Goal: Task Accomplishment & Management: Manage account settings

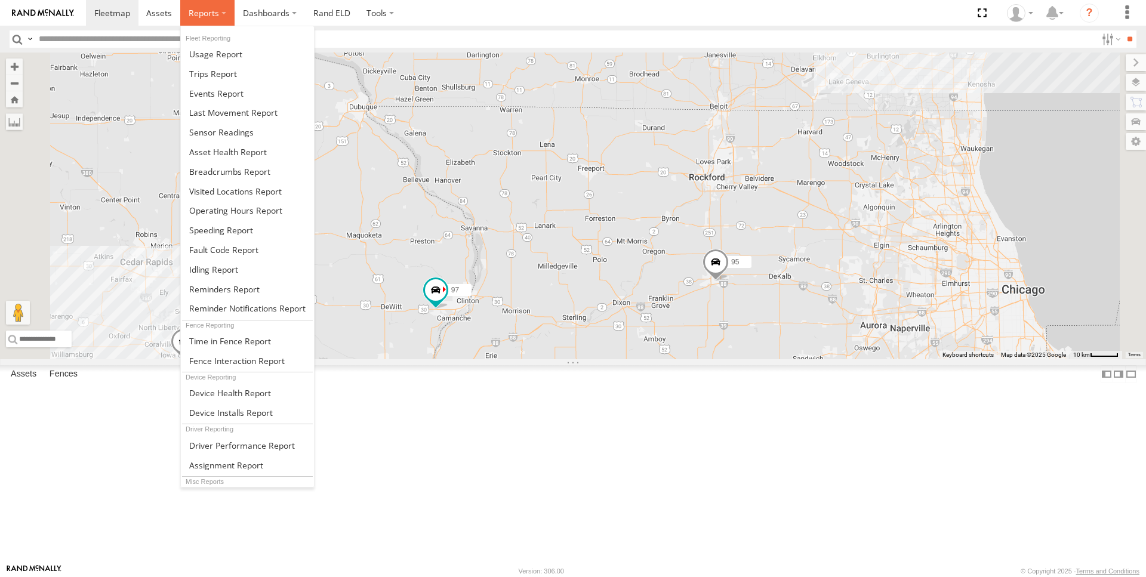
click at [214, 18] on span at bounding box center [204, 12] width 30 height 11
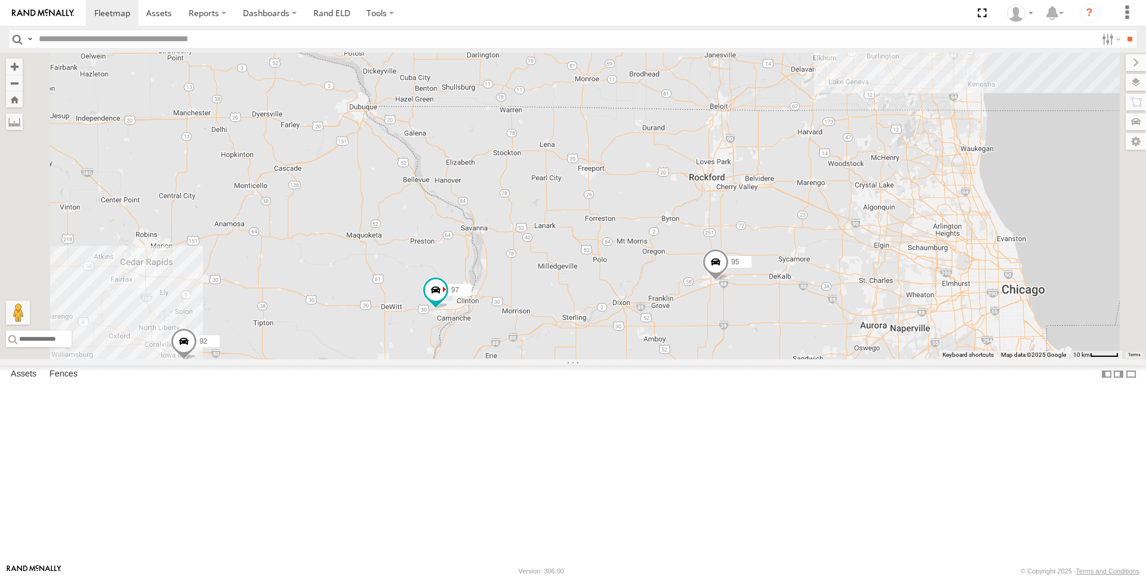
click at [0, 0] on div "97 All Assets US-30 De Witt 41.81531 -90.43408 Video 95 All Assets Rochelle Roc…" at bounding box center [0, 0] width 0 height 0
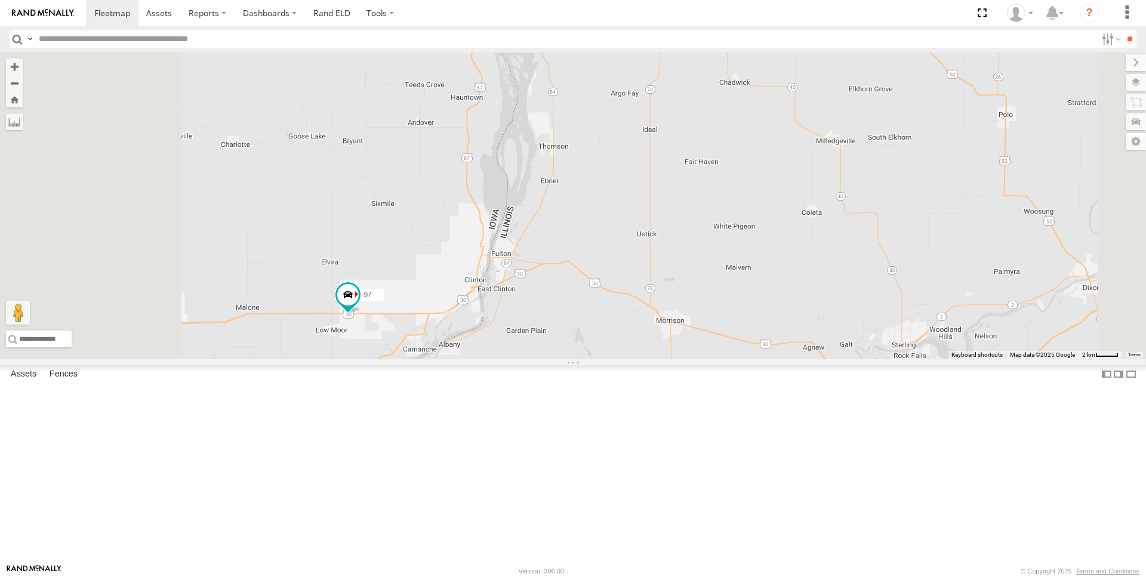
drag, startPoint x: 524, startPoint y: 354, endPoint x: 813, endPoint y: 182, distance: 335.9
click at [813, 182] on div "97 95 92 93" at bounding box center [573, 206] width 1146 height 307
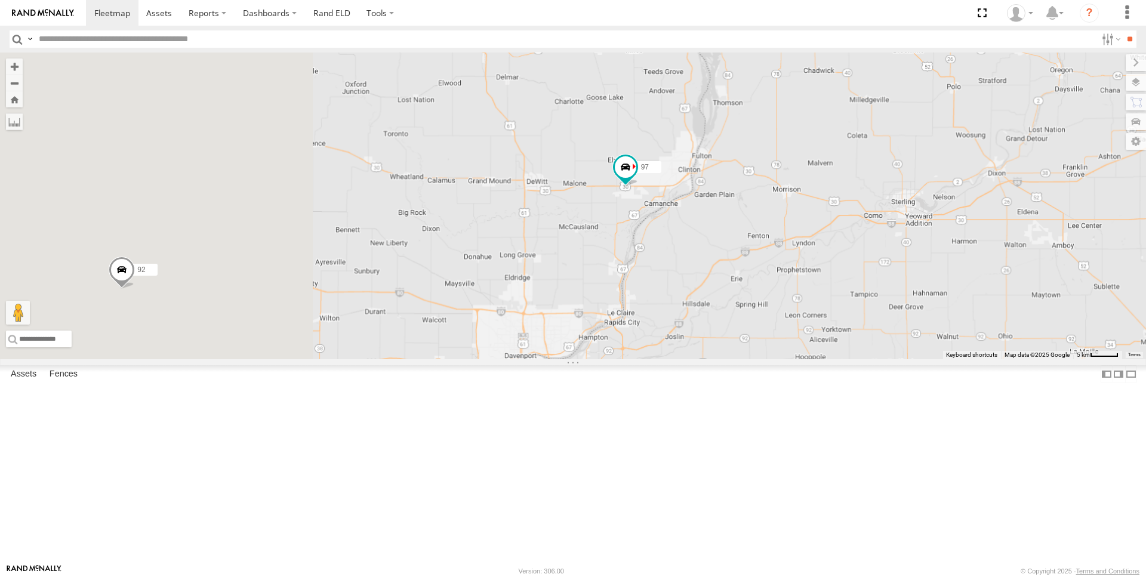
drag, startPoint x: 508, startPoint y: 417, endPoint x: 937, endPoint y: 440, distance: 429.6
click at [937, 359] on div "97 95 92 93" at bounding box center [573, 206] width 1146 height 307
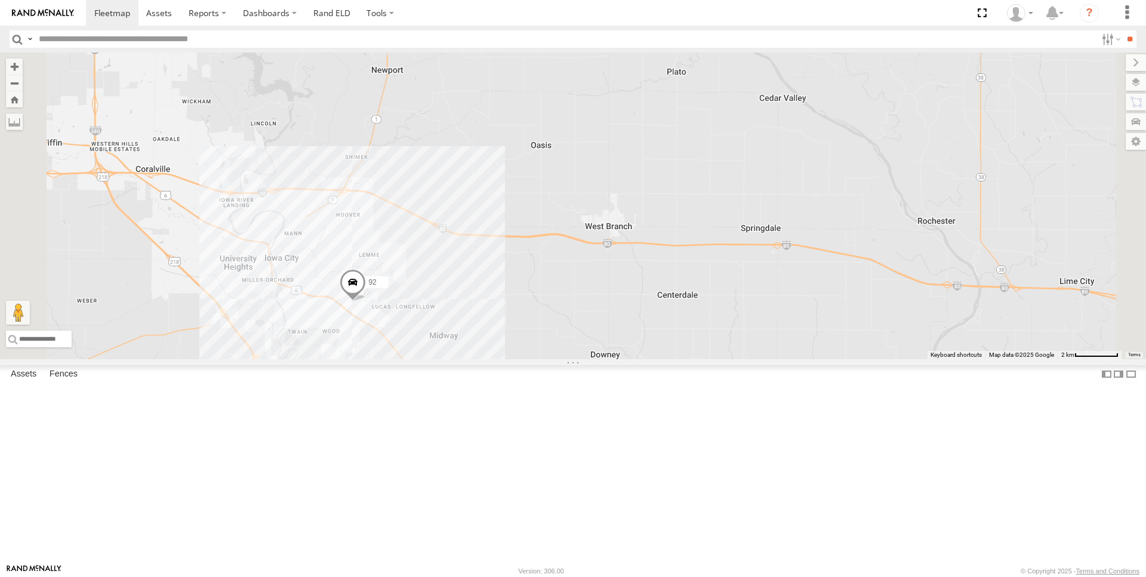
click at [366, 301] on span at bounding box center [353, 285] width 26 height 32
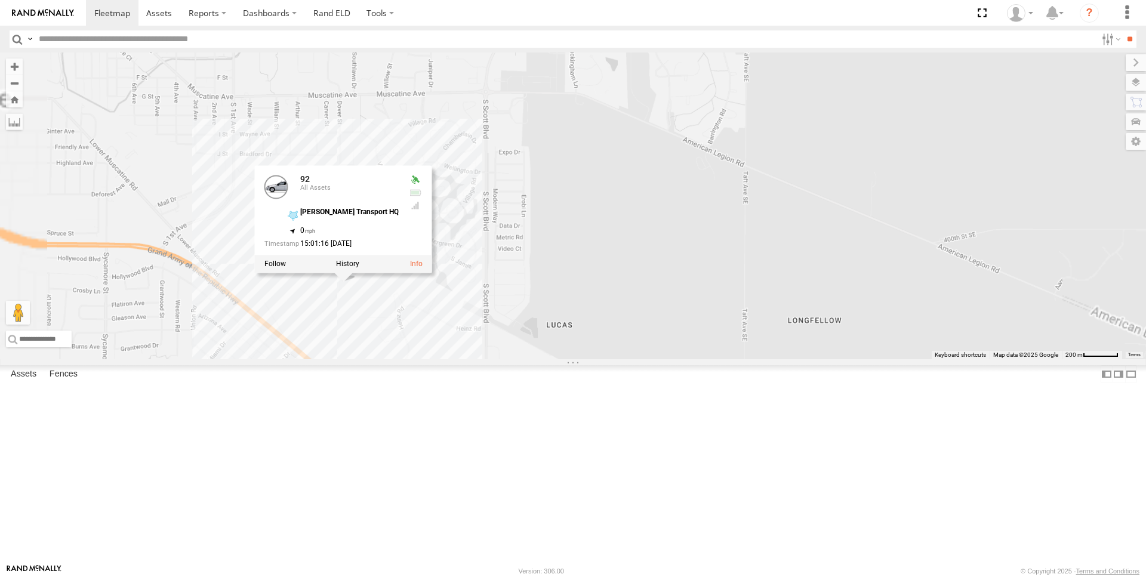
click at [827, 298] on div "97 95 92 93 92 All Assets Farr Transport HQ 41.63906 , -91.49367 0 15:01:16 08/…" at bounding box center [573, 206] width 1146 height 307
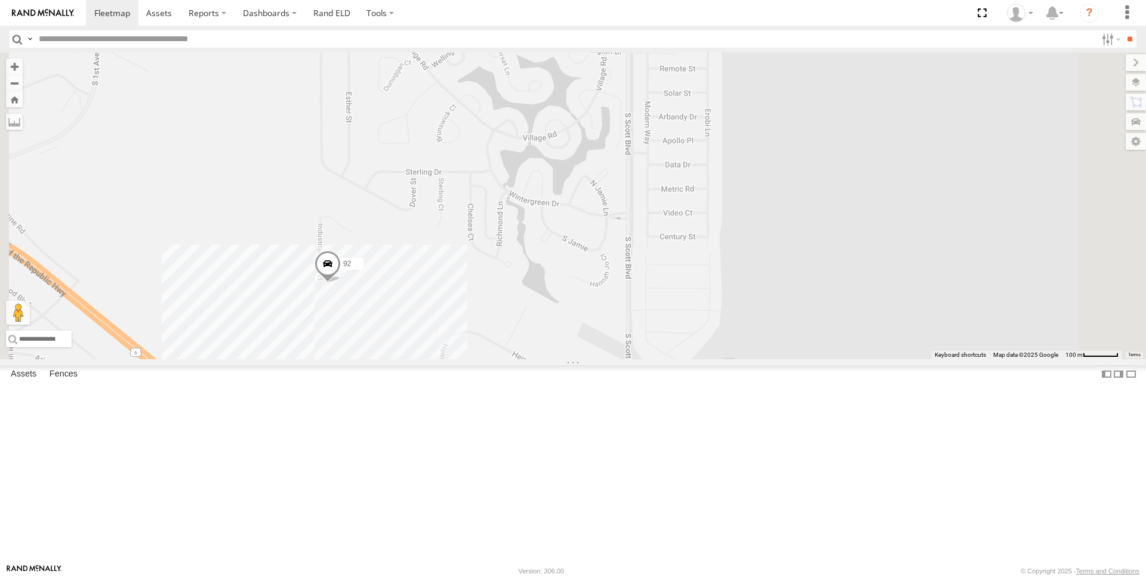
click at [508, 359] on div "97 95 92 93" at bounding box center [573, 206] width 1146 height 307
click at [449, 277] on link at bounding box center [443, 273] width 13 height 8
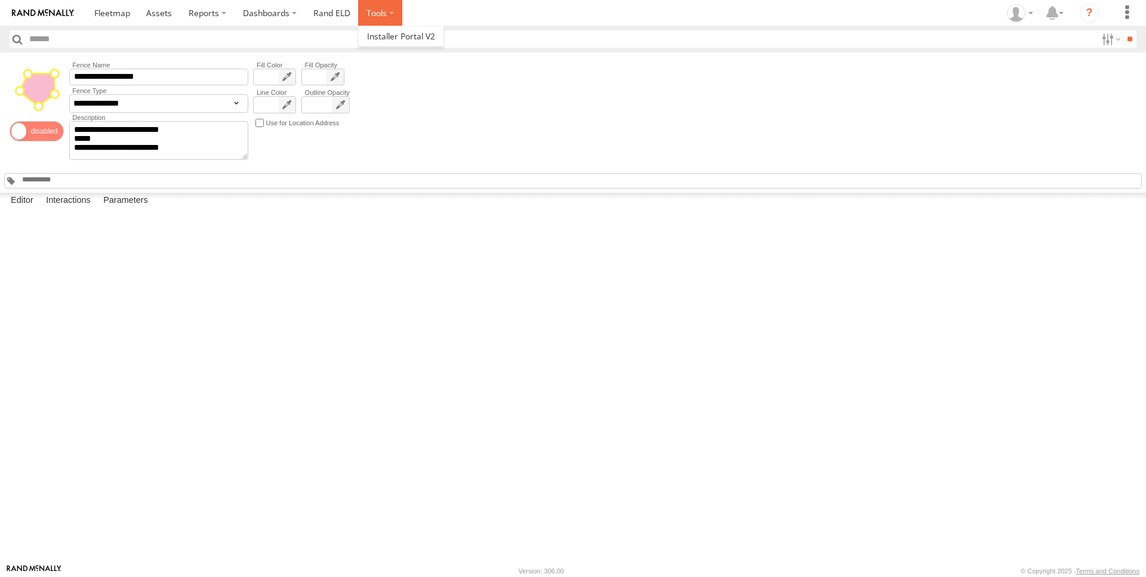
click at [377, 20] on label at bounding box center [380, 13] width 44 height 26
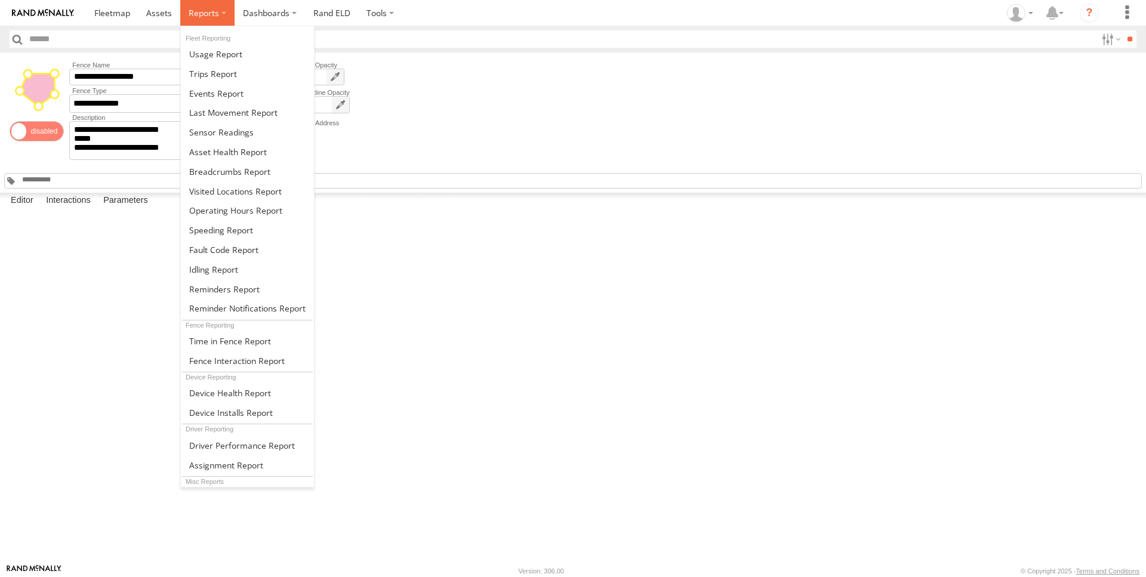
click at [220, 14] on label at bounding box center [207, 13] width 54 height 26
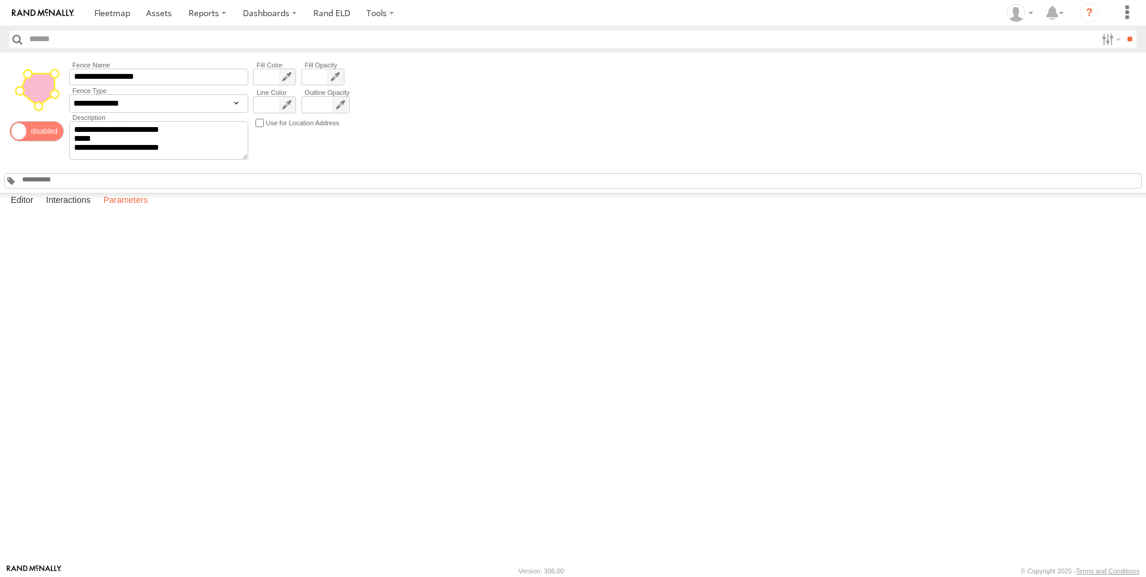
click at [128, 209] on label "Parameters" at bounding box center [125, 201] width 57 height 17
click at [54, 7] on link at bounding box center [43, 13] width 86 height 26
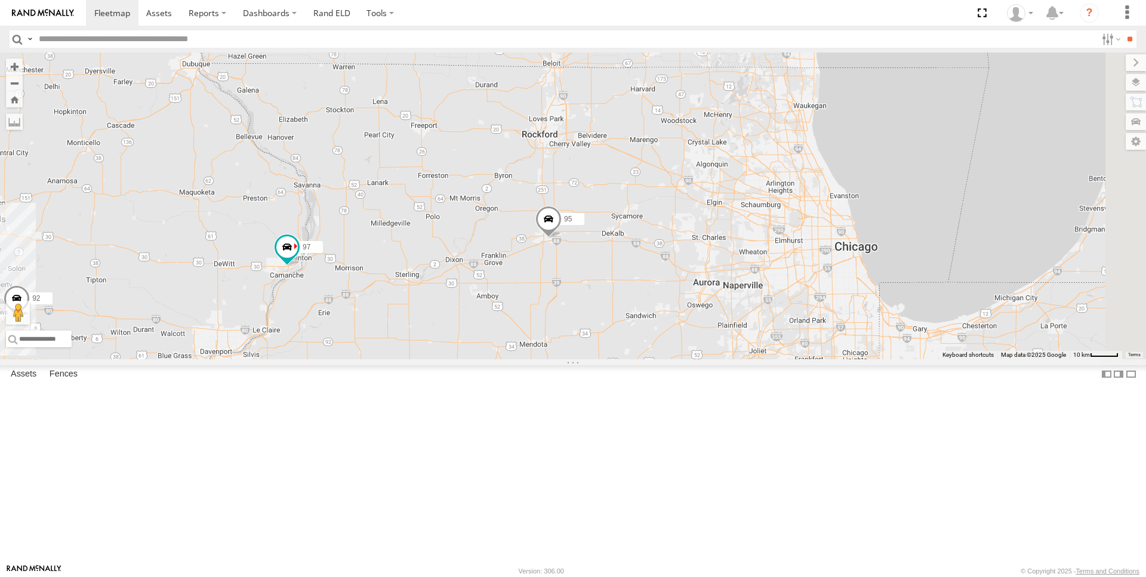
drag, startPoint x: 853, startPoint y: 374, endPoint x: 684, endPoint y: 331, distance: 173.5
click at [561, 239] on span at bounding box center [548, 222] width 26 height 32
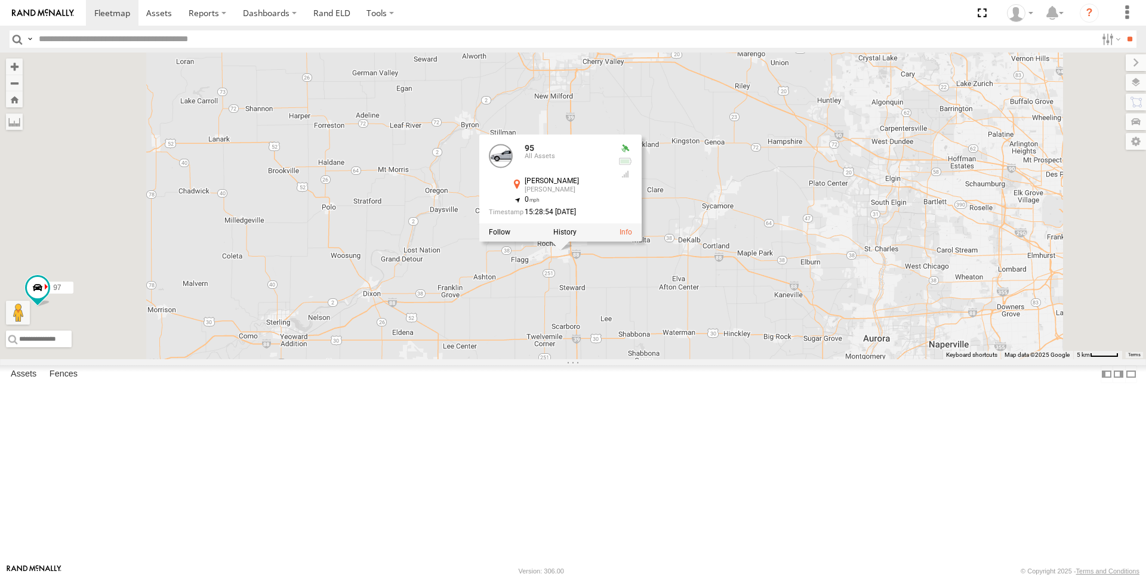
click at [575, 359] on div "97 95 92 93 95 All Assets Rochelle Rochelle 41.91186 , -89.04692 0 15:28:54 08/…" at bounding box center [573, 206] width 1146 height 307
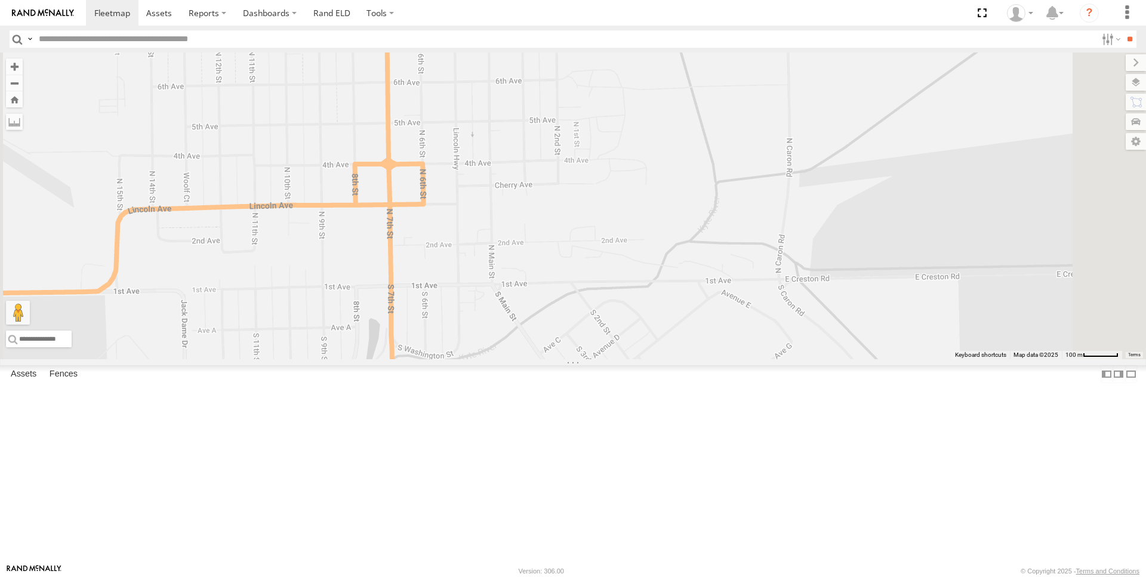
drag, startPoint x: 748, startPoint y: 286, endPoint x: 744, endPoint y: 296, distance: 10.8
click at [789, 325] on div "97 95 92 93" at bounding box center [573, 206] width 1146 height 307
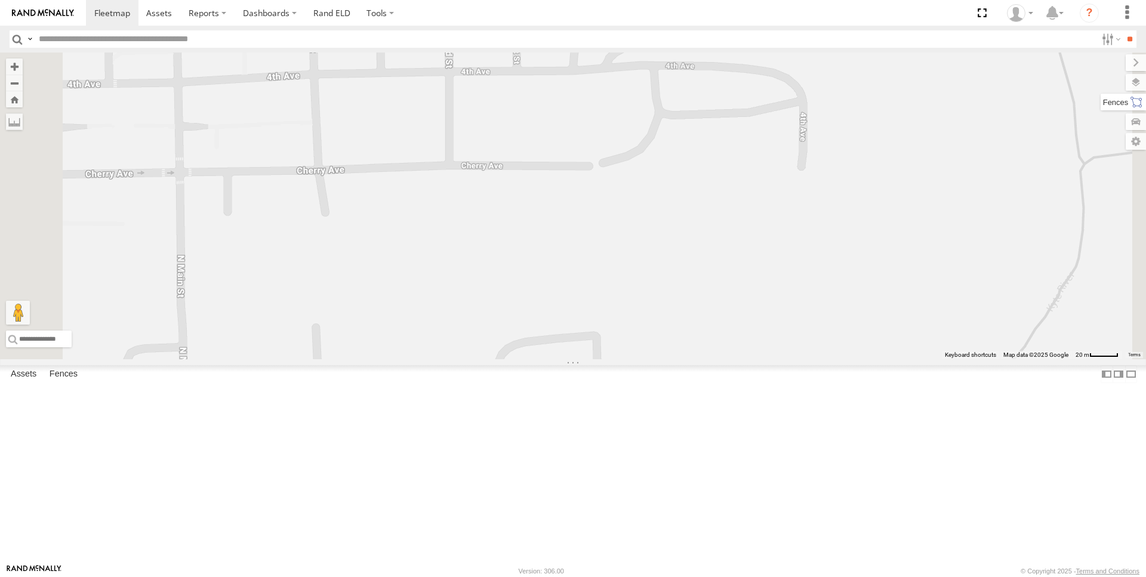
click at [1138, 104] on label at bounding box center [1122, 102] width 45 height 17
click at [1100, 100] on label at bounding box center [1122, 102] width 45 height 17
click at [66, 382] on label "Fences" at bounding box center [64, 374] width 40 height 17
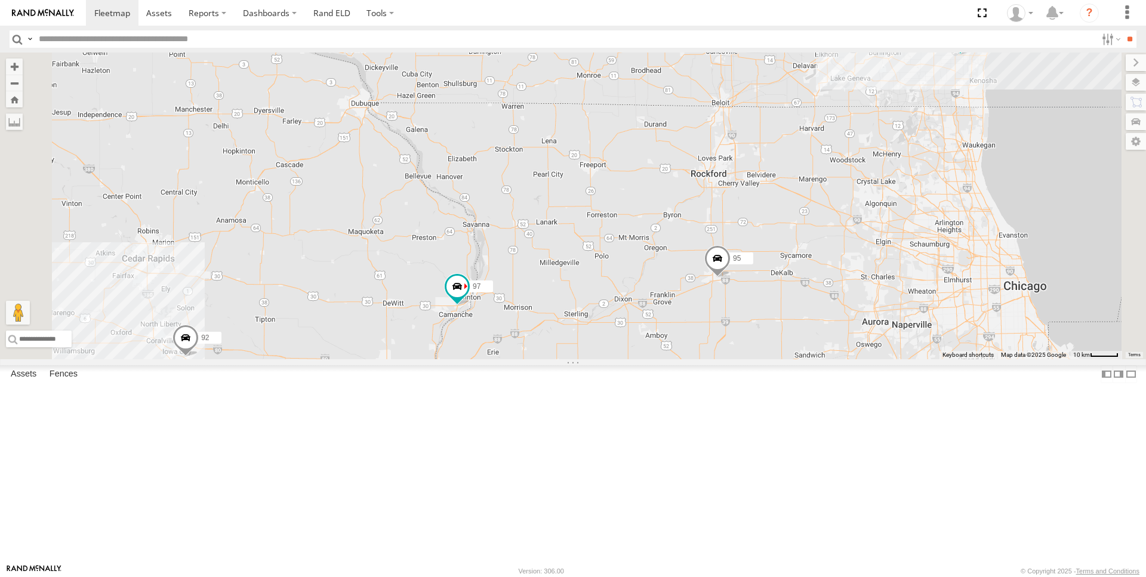
click at [0, 0] on link "Fence Mgt" at bounding box center [0, 0] width 0 height 0
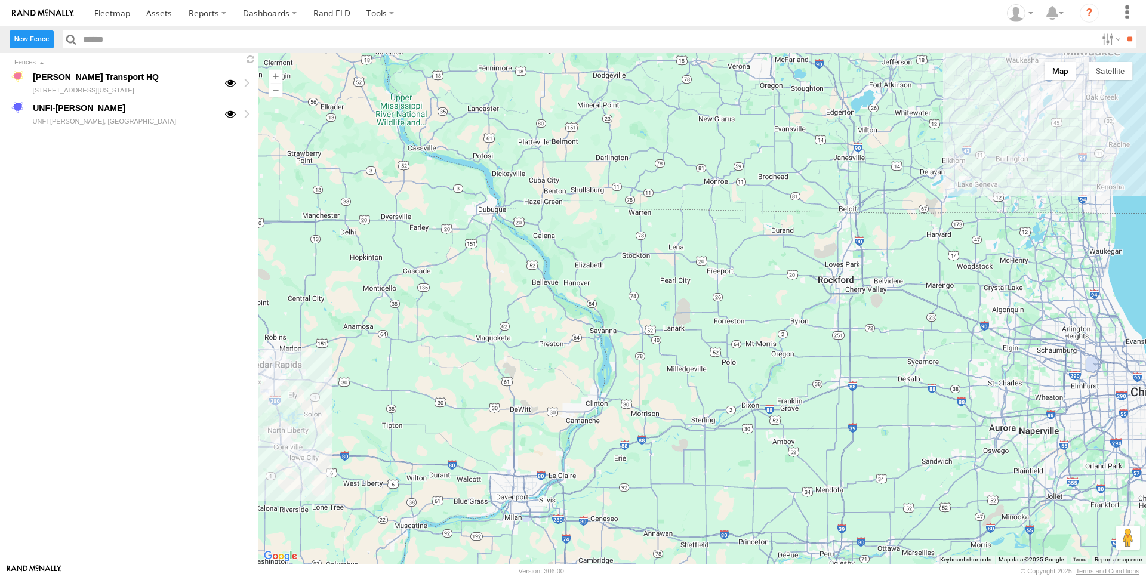
click at [38, 41] on label "New Fence" at bounding box center [32, 38] width 44 height 17
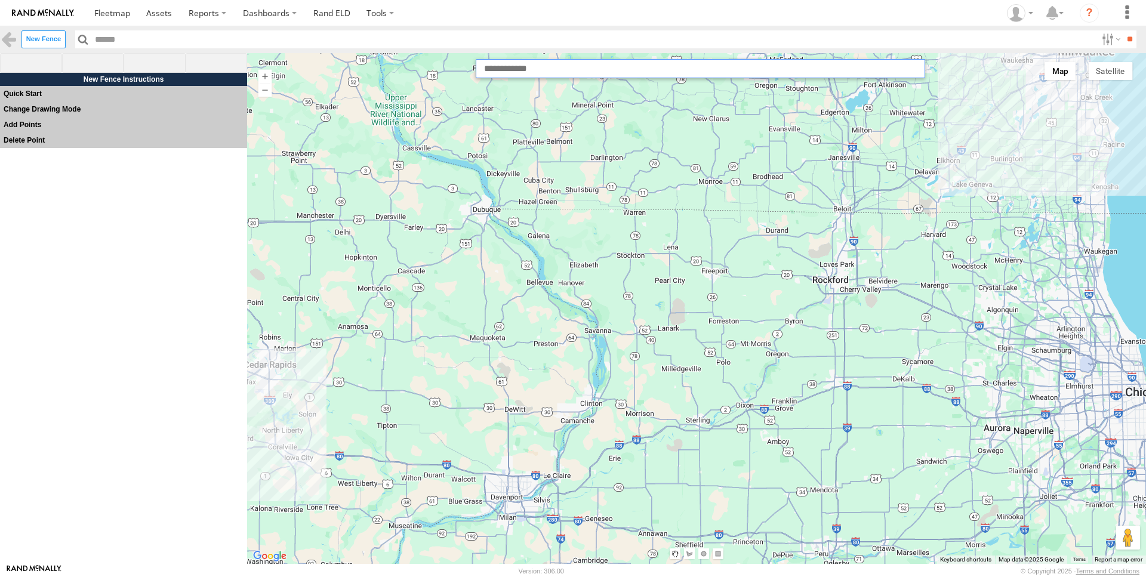
click at [552, 69] on input "text" at bounding box center [700, 68] width 449 height 19
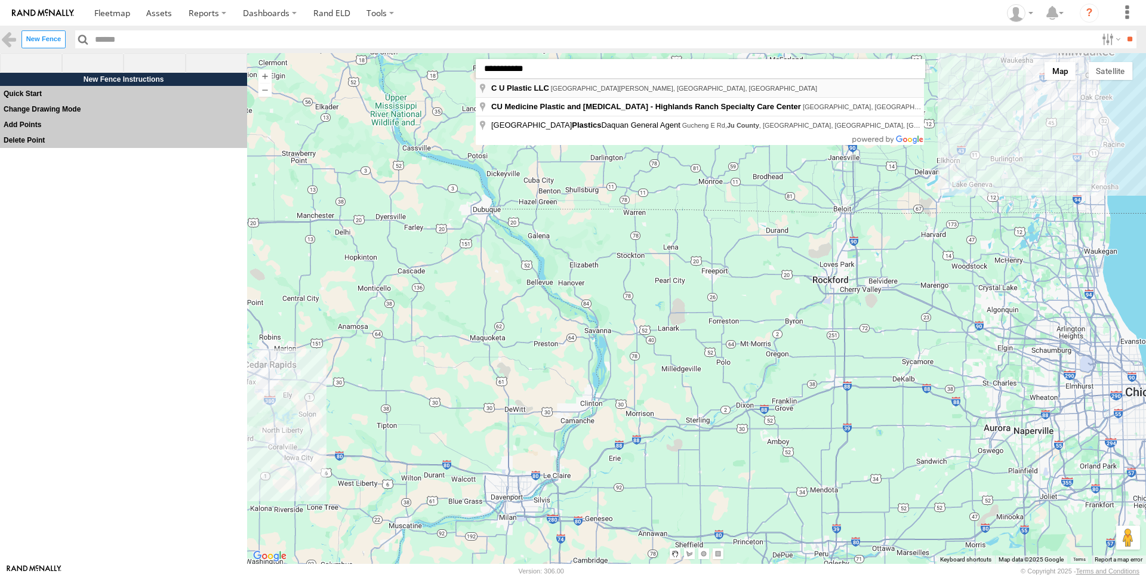
type input "**********"
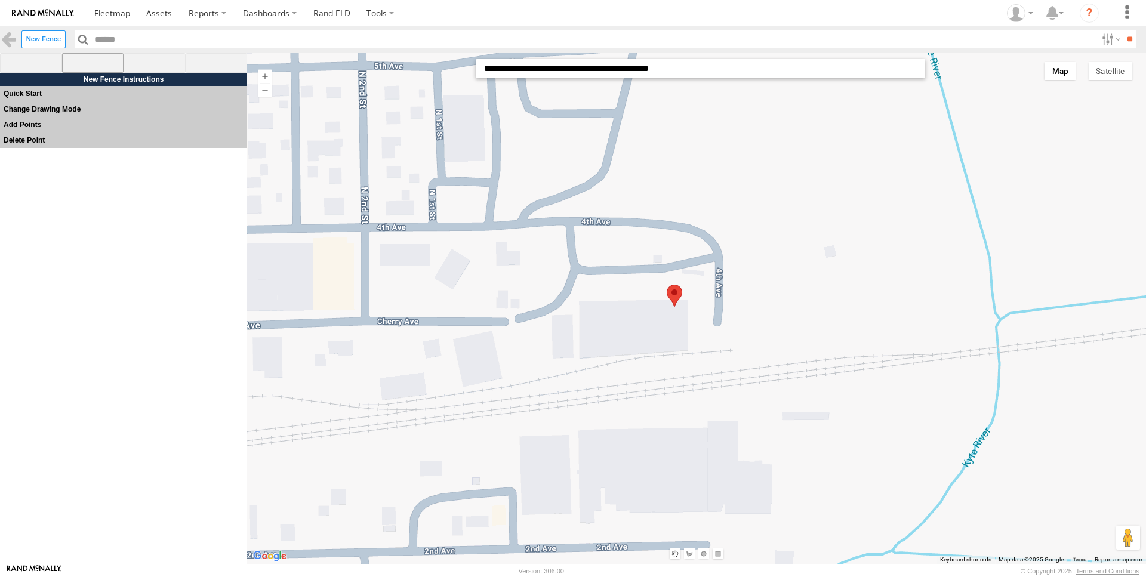
click at [88, 60] on span at bounding box center [93, 63] width 62 height 20
click at [579, 295] on div at bounding box center [696, 308] width 899 height 511
click at [695, 294] on div at bounding box center [696, 308] width 899 height 511
click at [692, 357] on div at bounding box center [696, 308] width 899 height 511
click at [575, 365] on div at bounding box center [696, 308] width 899 height 511
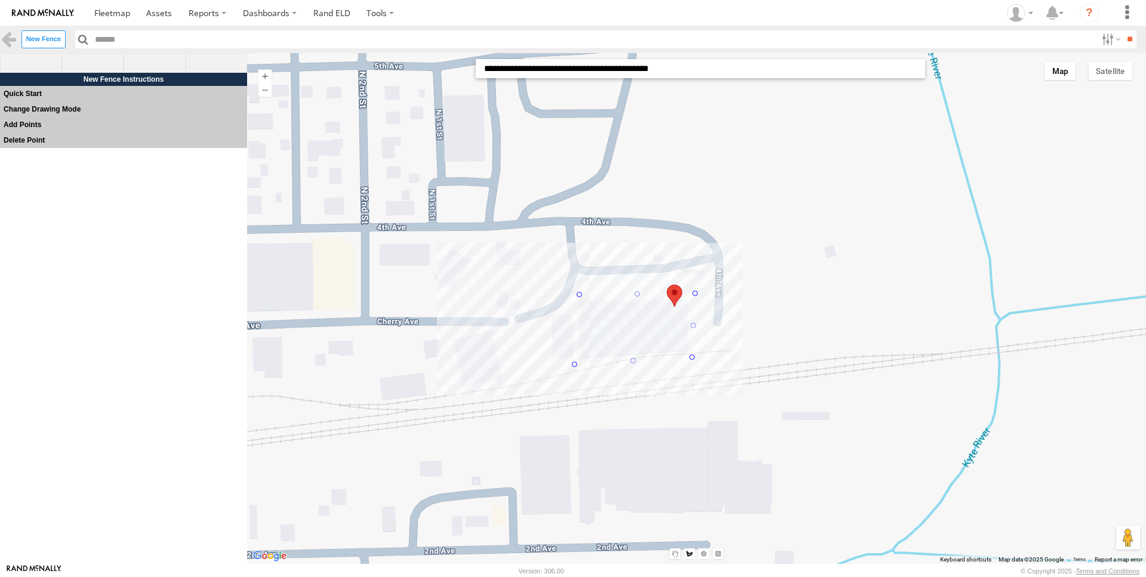
click at [578, 292] on div at bounding box center [696, 308] width 899 height 511
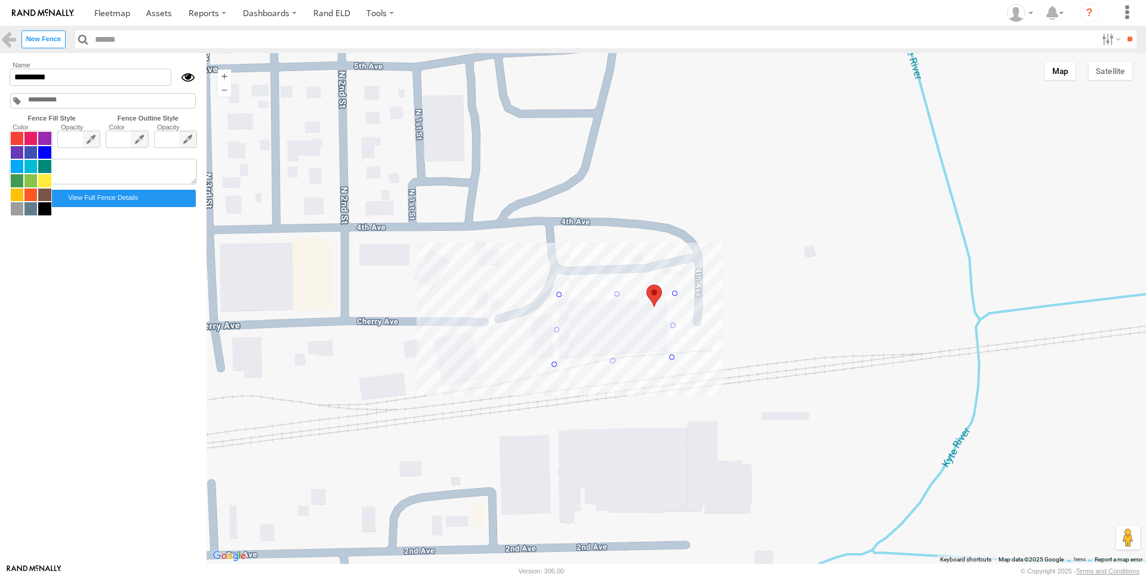
click at [42, 141] on span at bounding box center [31, 173] width 42 height 85
click at [44, 184] on span at bounding box center [44, 180] width 13 height 13
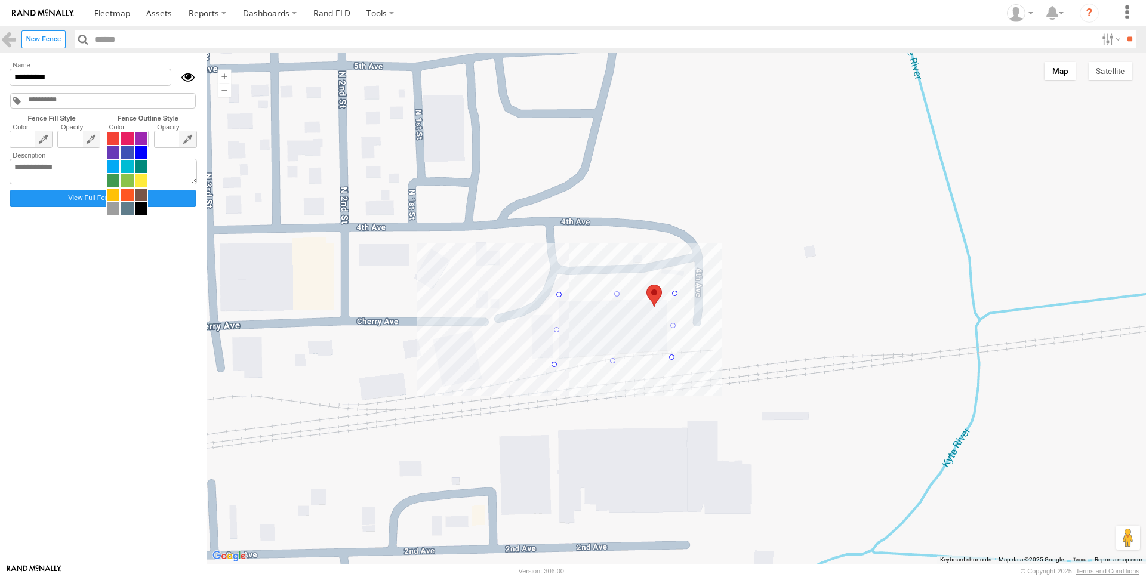
click at [137, 144] on span at bounding box center [127, 173] width 42 height 85
click at [141, 186] on span at bounding box center [141, 180] width 13 height 13
click at [140, 211] on span at bounding box center [141, 208] width 13 height 13
click at [69, 80] on input "*********" at bounding box center [91, 77] width 162 height 17
drag, startPoint x: 78, startPoint y: 75, endPoint x: 10, endPoint y: 78, distance: 68.1
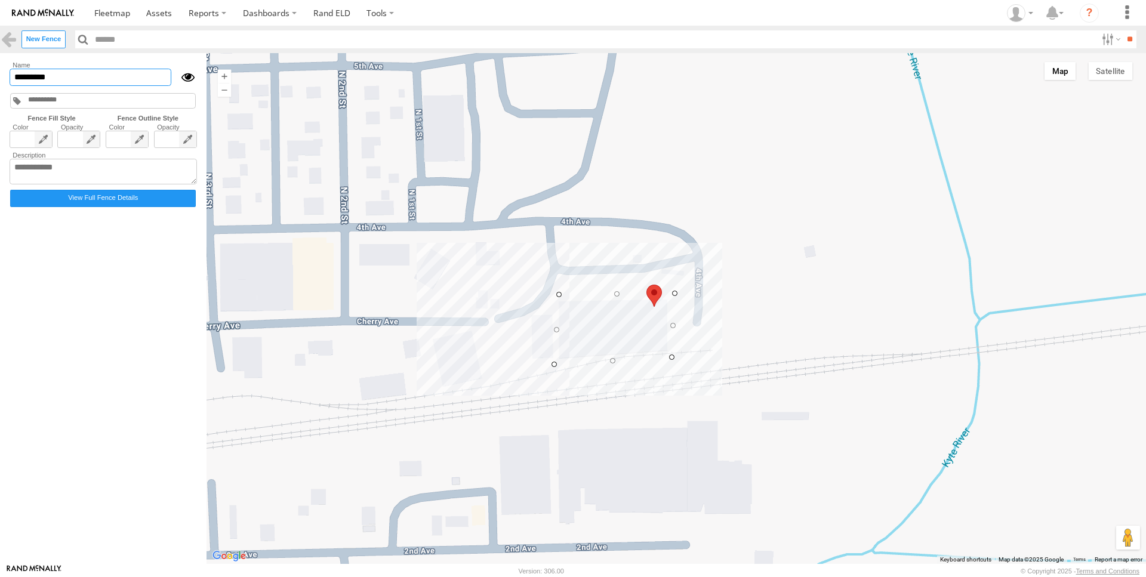
click at [10, 78] on input "*********" at bounding box center [91, 77] width 162 height 17
type input "**********"
click at [125, 203] on label "View Full Fence Details" at bounding box center [103, 198] width 186 height 17
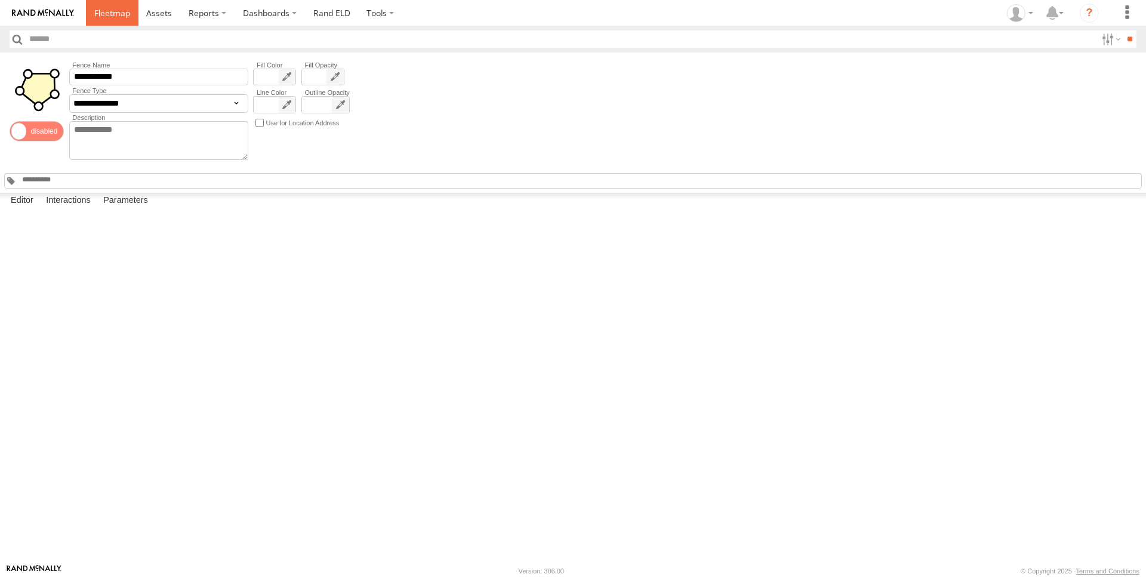
click at [104, 13] on span at bounding box center [112, 12] width 36 height 11
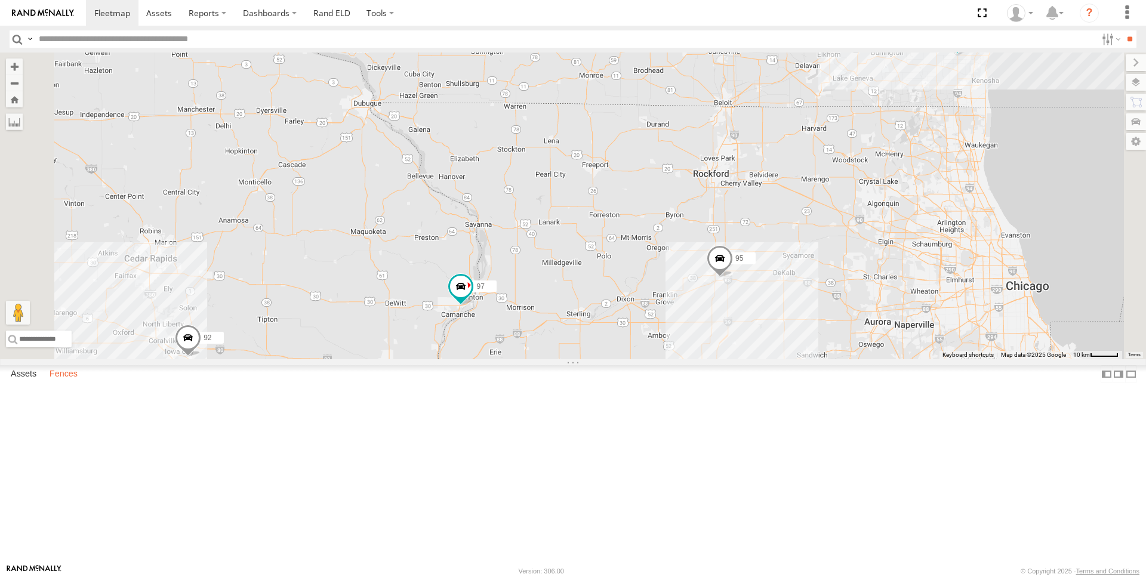
click at [76, 382] on label "Fences" at bounding box center [64, 374] width 40 height 17
click at [0, 0] on div "UNFI-[PERSON_NAME]" at bounding box center [0, 0] width 0 height 0
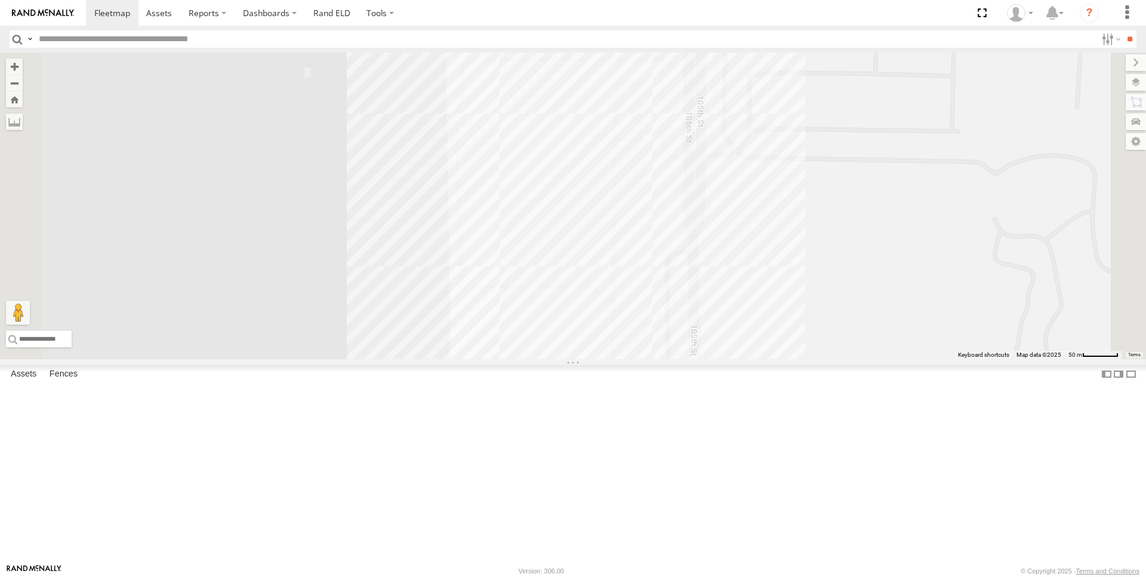
click at [0, 0] on link "Fence Mgt" at bounding box center [0, 0] width 0 height 0
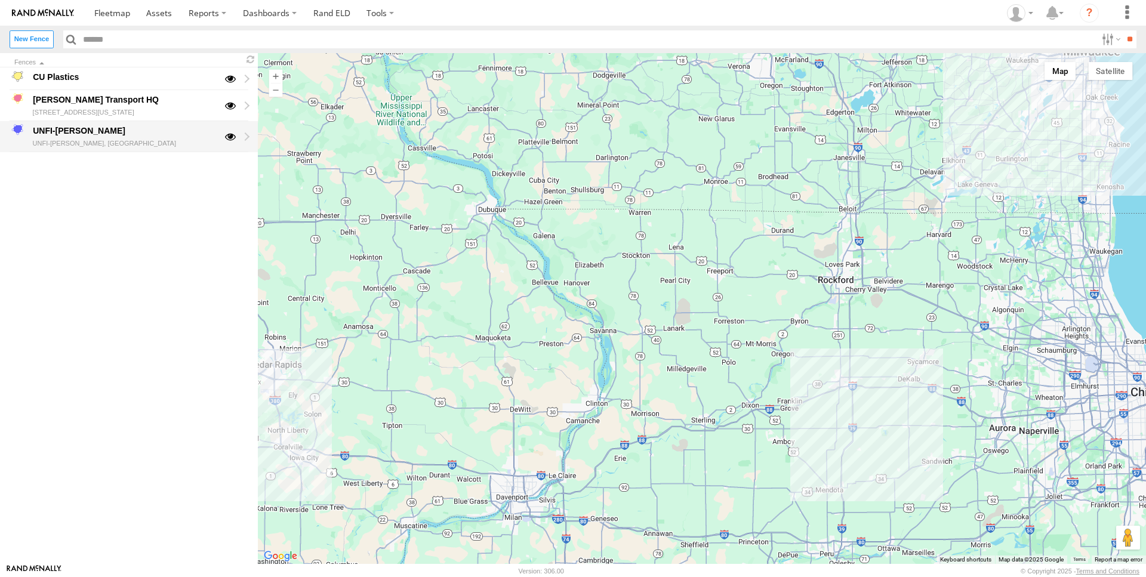
click at [122, 138] on div "UNFI-[PERSON_NAME]" at bounding box center [124, 131] width 186 height 14
type input "**********"
type textarea "**********"
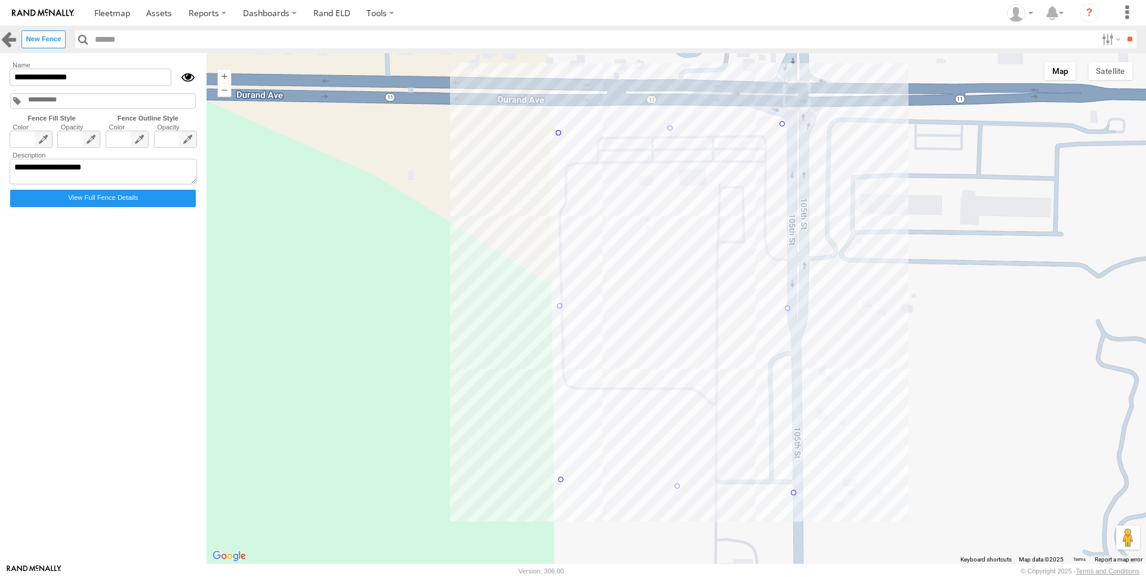
click at [8, 38] on link at bounding box center [8, 38] width 17 height 17
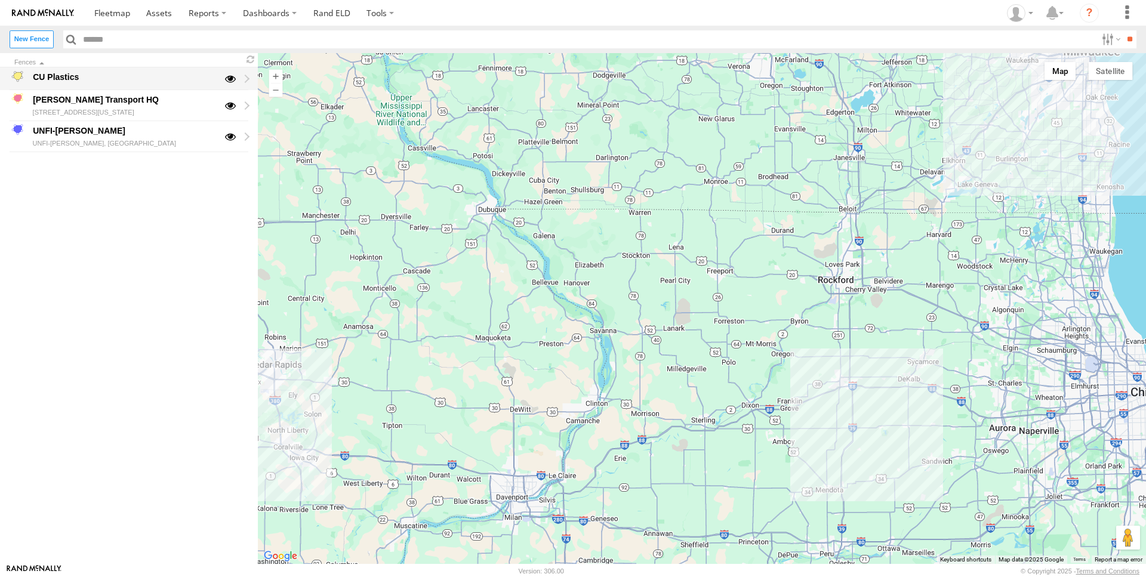
click at [107, 82] on div "CU Plastics" at bounding box center [124, 77] width 186 height 14
type input "**********"
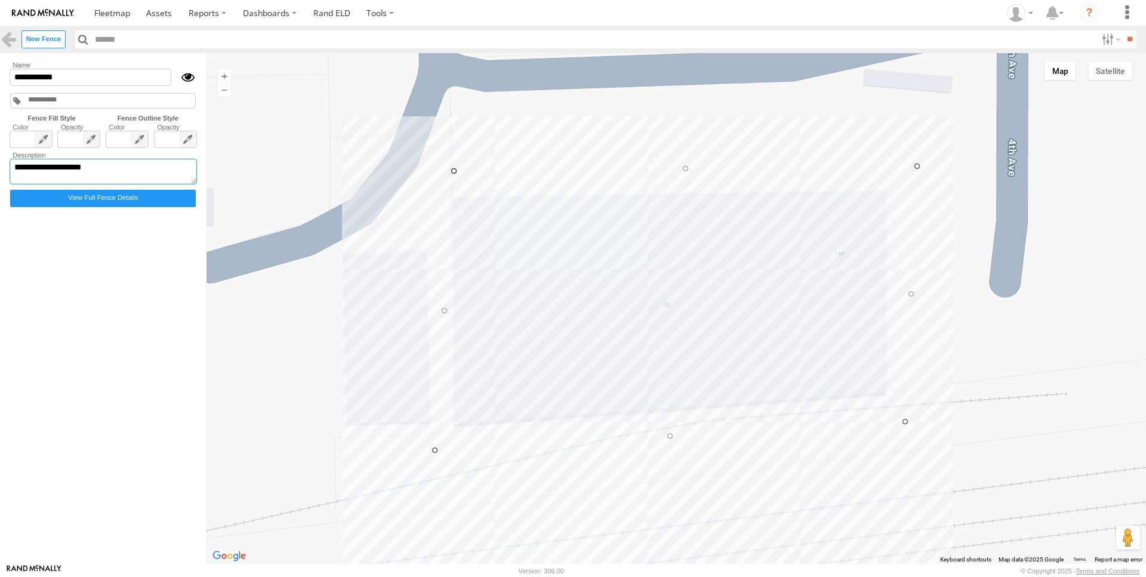
click at [103, 171] on textarea "**********" at bounding box center [103, 172] width 187 height 26
type textarea "**********"
click at [135, 205] on label "View Full Fence Details" at bounding box center [103, 198] width 186 height 17
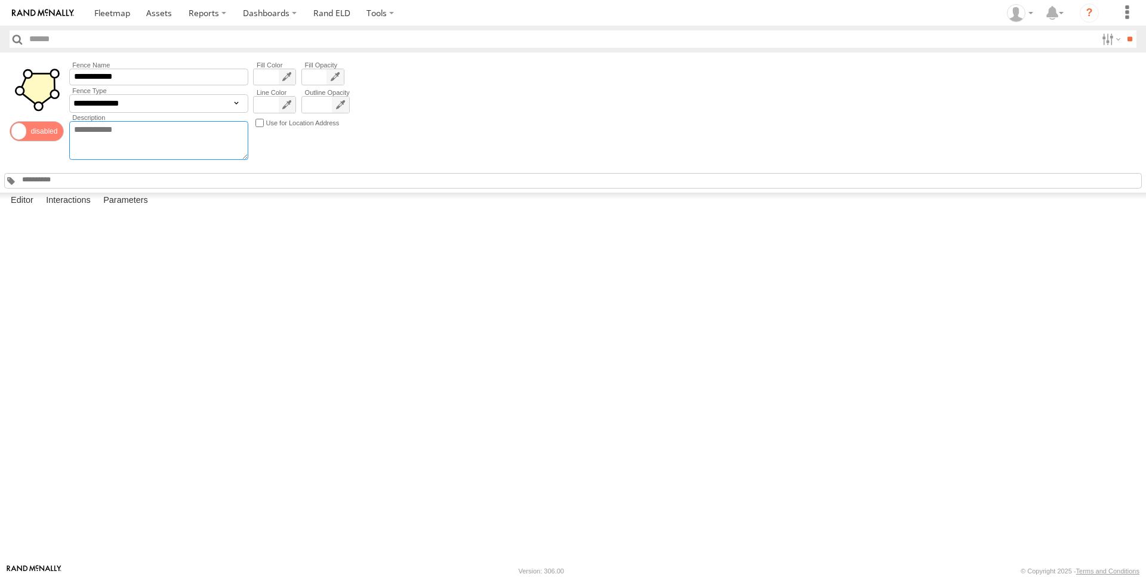
click at [118, 154] on textarea at bounding box center [158, 140] width 179 height 39
type textarea "**********"
click at [567, 141] on div "**********" at bounding box center [573, 123] width 1146 height 140
click at [119, 209] on label "Parameters" at bounding box center [125, 201] width 57 height 17
click at [60, 209] on label "Interactions" at bounding box center [68, 201] width 57 height 17
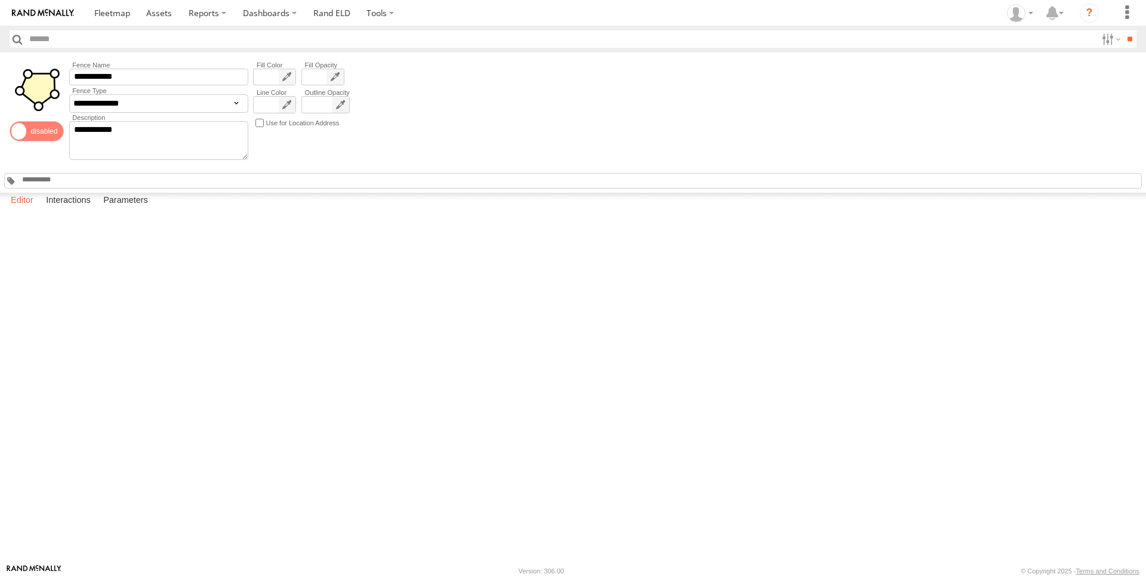
click at [24, 209] on label "Editor" at bounding box center [22, 201] width 35 height 17
click at [120, 13] on span at bounding box center [112, 12] width 36 height 11
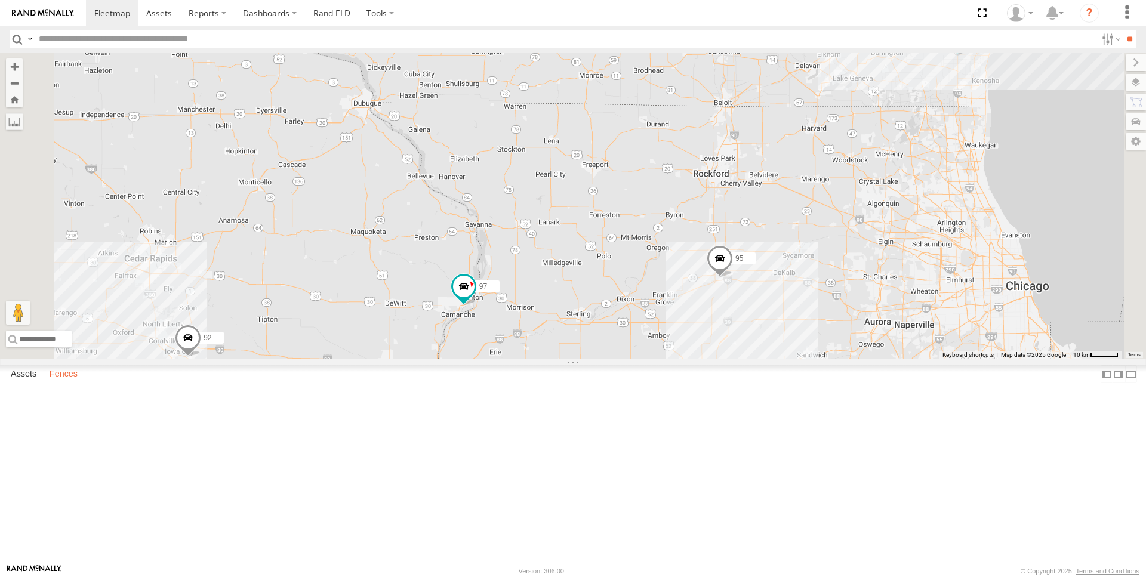
click at [75, 382] on label "Fences" at bounding box center [64, 374] width 40 height 17
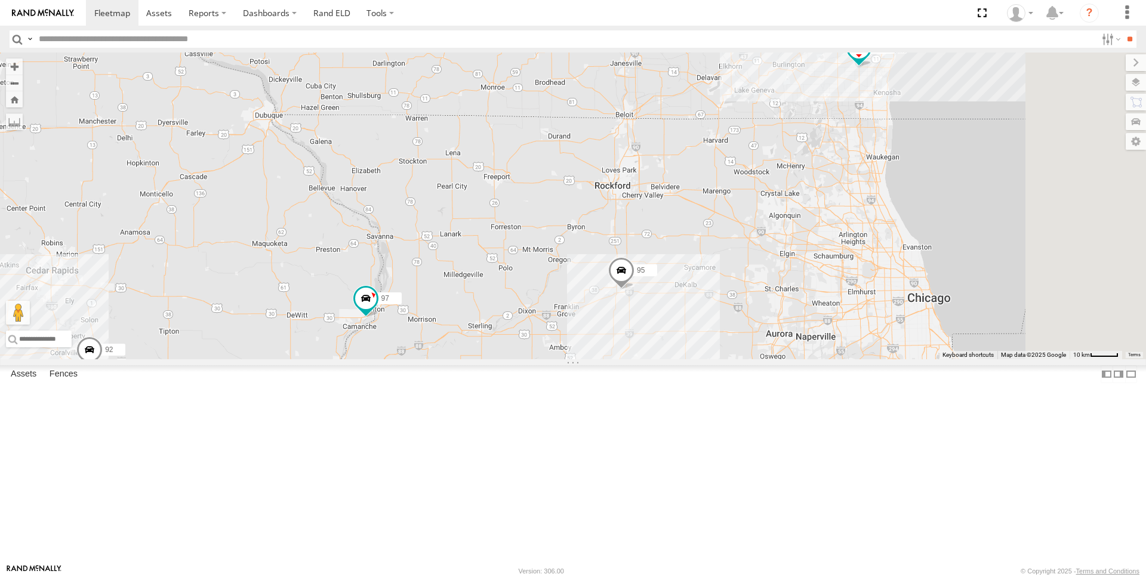
drag, startPoint x: 919, startPoint y: 427, endPoint x: 819, endPoint y: 439, distance: 101.0
click at [819, 359] on div "97 95 92 93" at bounding box center [573, 206] width 1146 height 307
click at [26, 382] on label "Assets" at bounding box center [24, 374] width 38 height 17
